Goal: Transaction & Acquisition: Purchase product/service

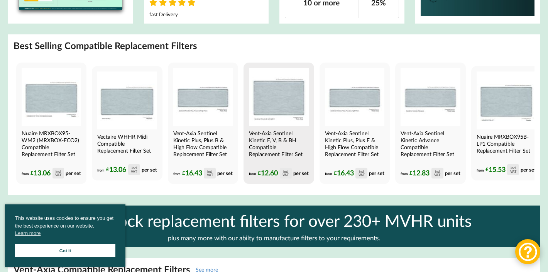
scroll to position [608, 0]
click at [260, 113] on img at bounding box center [278, 97] width 59 height 58
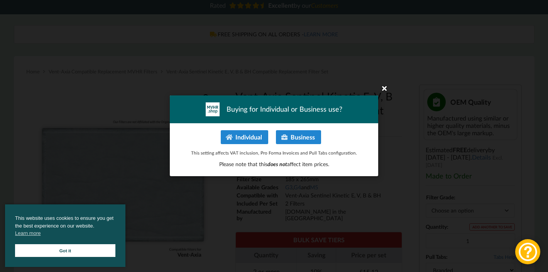
click at [385, 92] on icon at bounding box center [384, 88] width 12 height 12
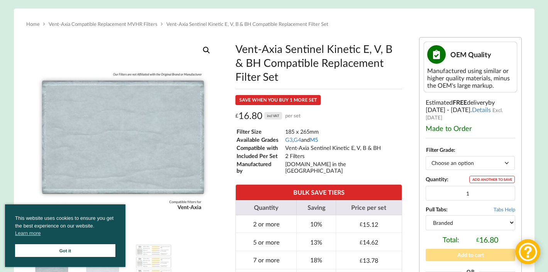
scroll to position [186, 0]
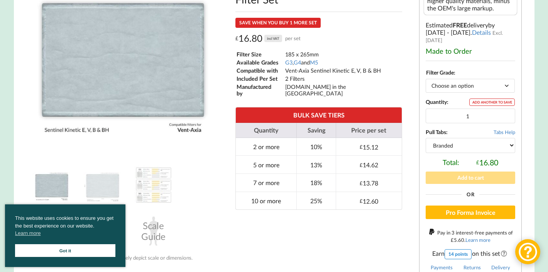
click at [458, 85] on select "Choose an option G3 G4 M5" at bounding box center [471, 86] width 90 height 14
select select "M5"
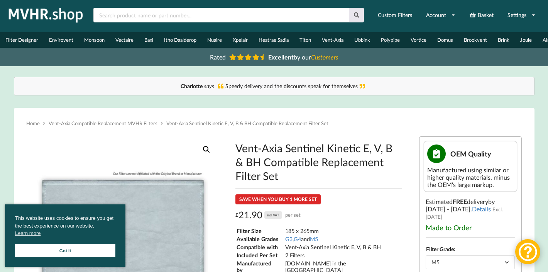
scroll to position [0, 0]
